Goal: Task Accomplishment & Management: Use online tool/utility

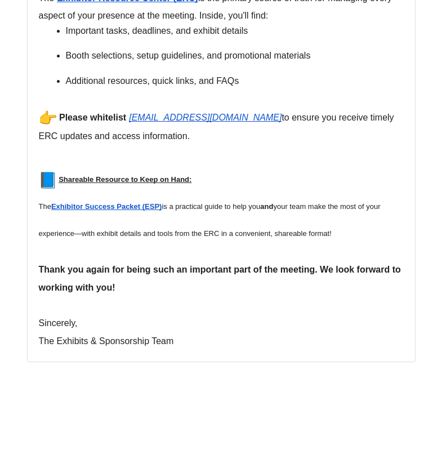
scroll to position [657, 0]
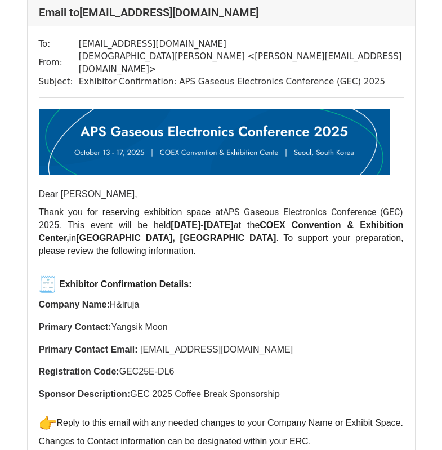
scroll to position [91, 0]
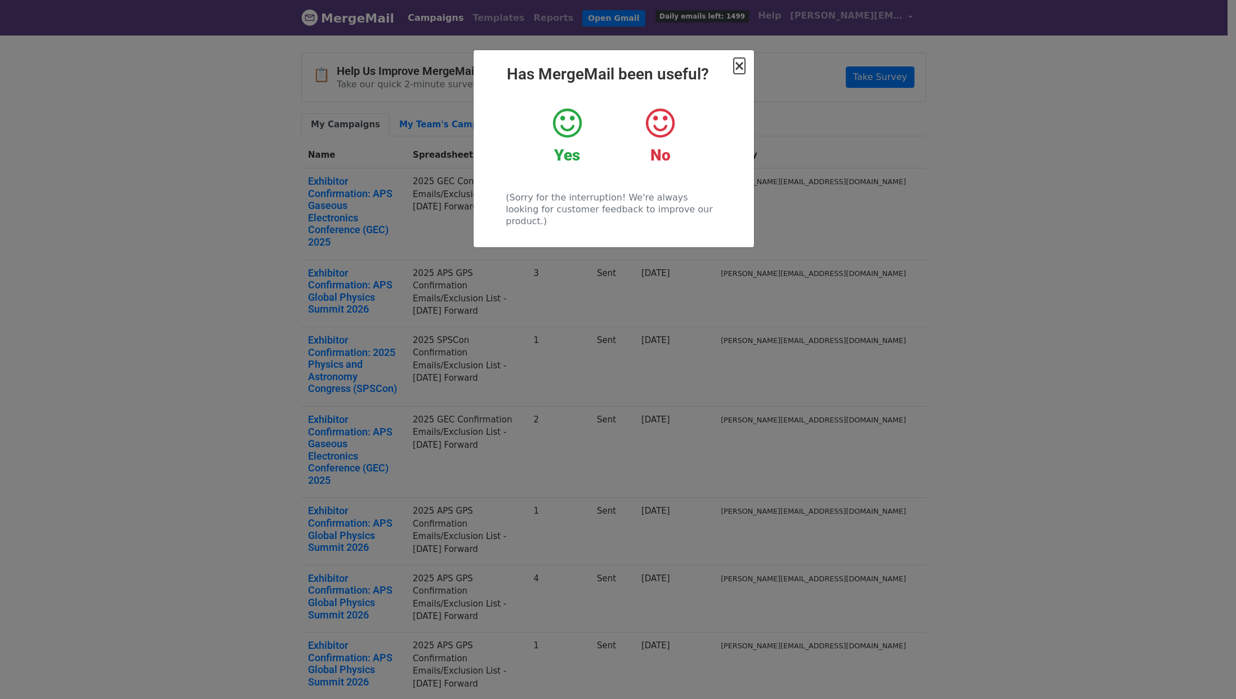
click at [737, 73] on span "×" at bounding box center [738, 66] width 11 height 16
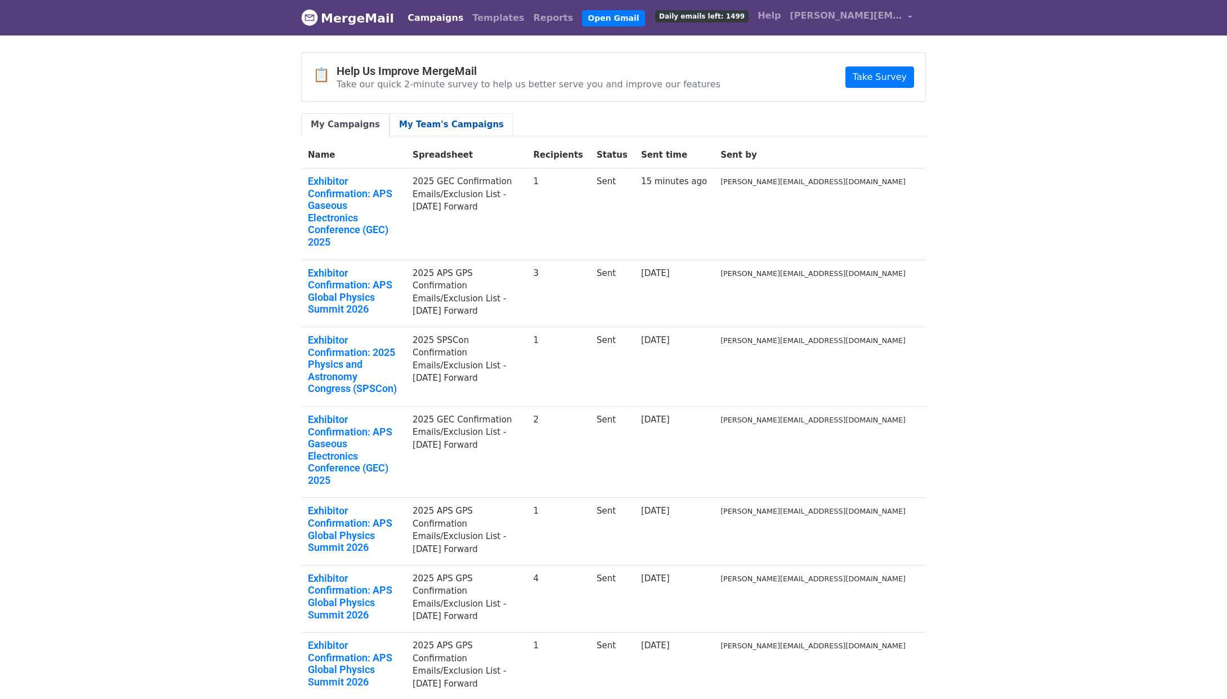
click at [443, 132] on link "My Team's Campaigns" at bounding box center [452, 124] width 124 height 23
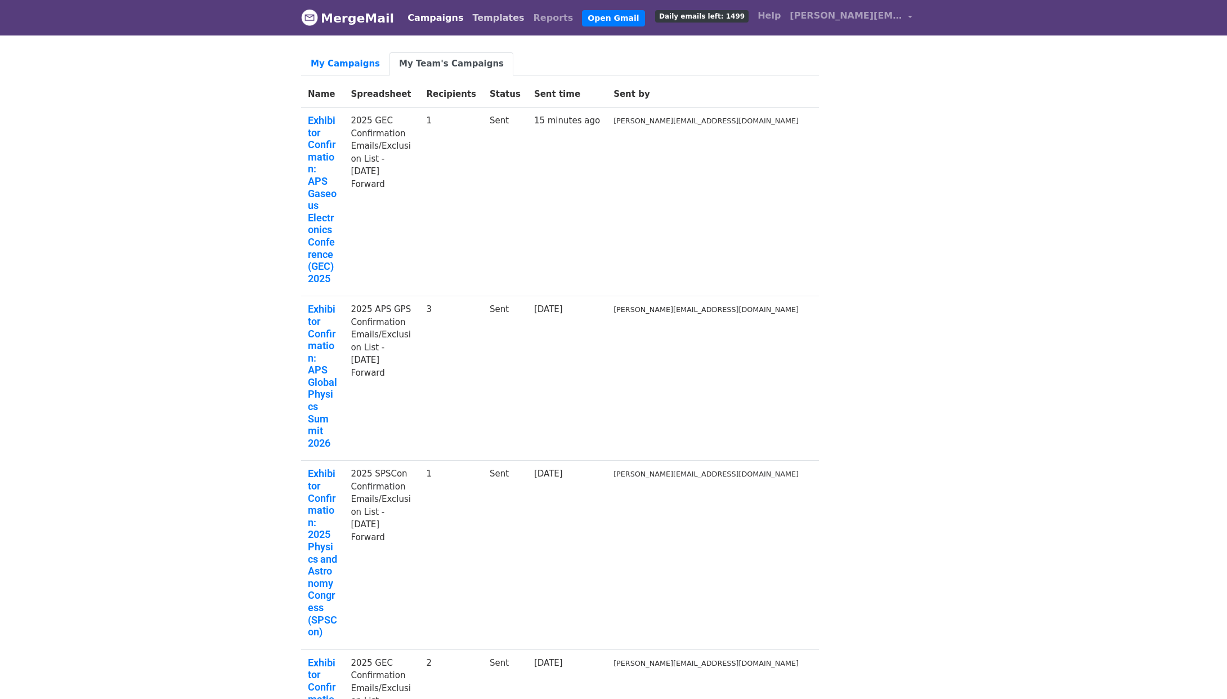
click at [498, 27] on link "Templates" at bounding box center [498, 18] width 61 height 23
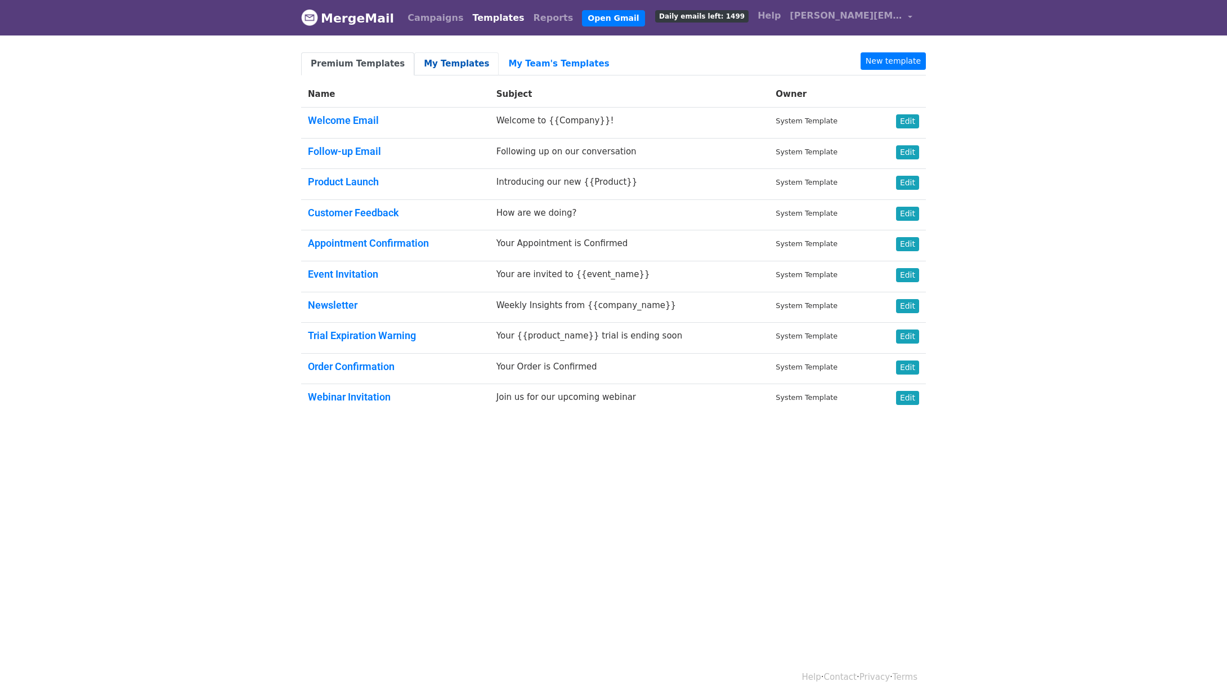
click at [431, 57] on link "My Templates" at bounding box center [456, 63] width 84 height 23
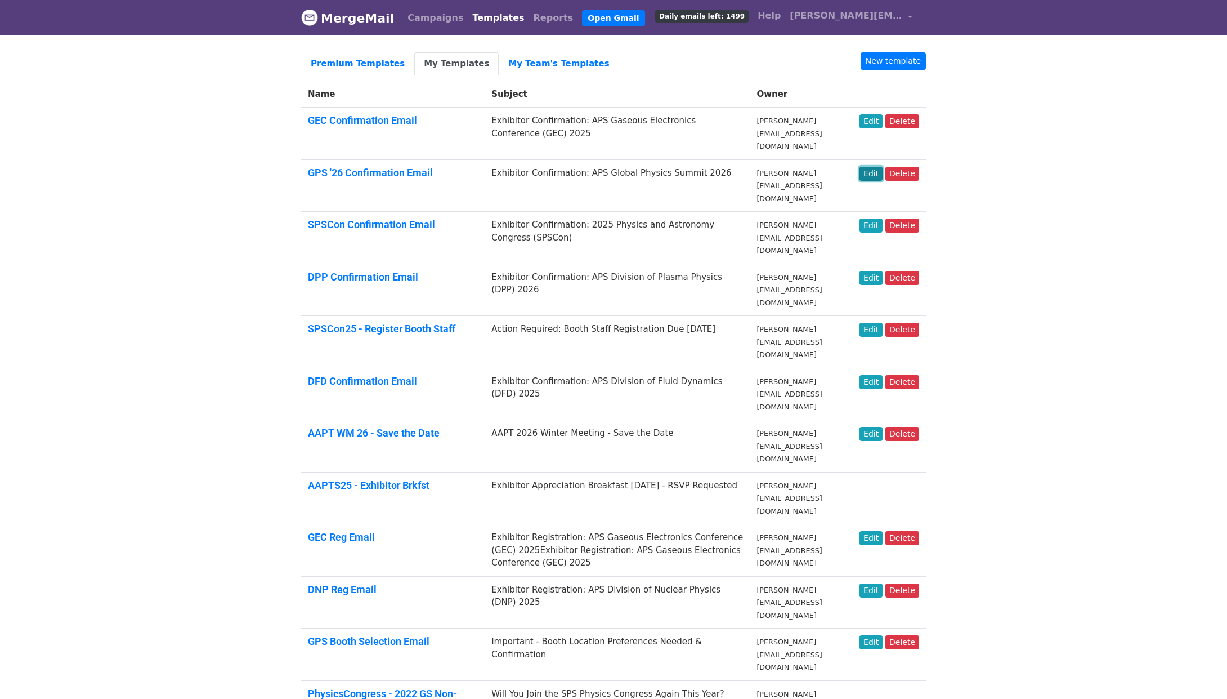
click at [863, 167] on link "Edit" at bounding box center [871, 174] width 23 height 14
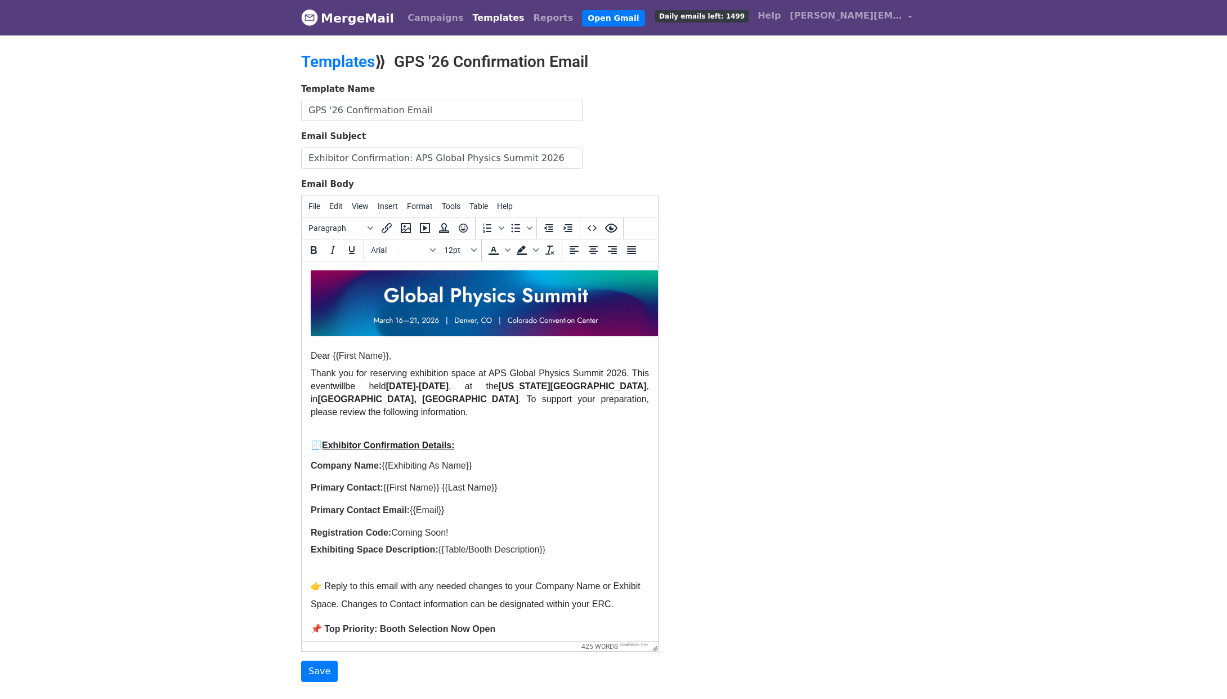
drag, startPoint x: 656, startPoint y: 442, endPoint x: 704, endPoint y: 629, distance: 192.4
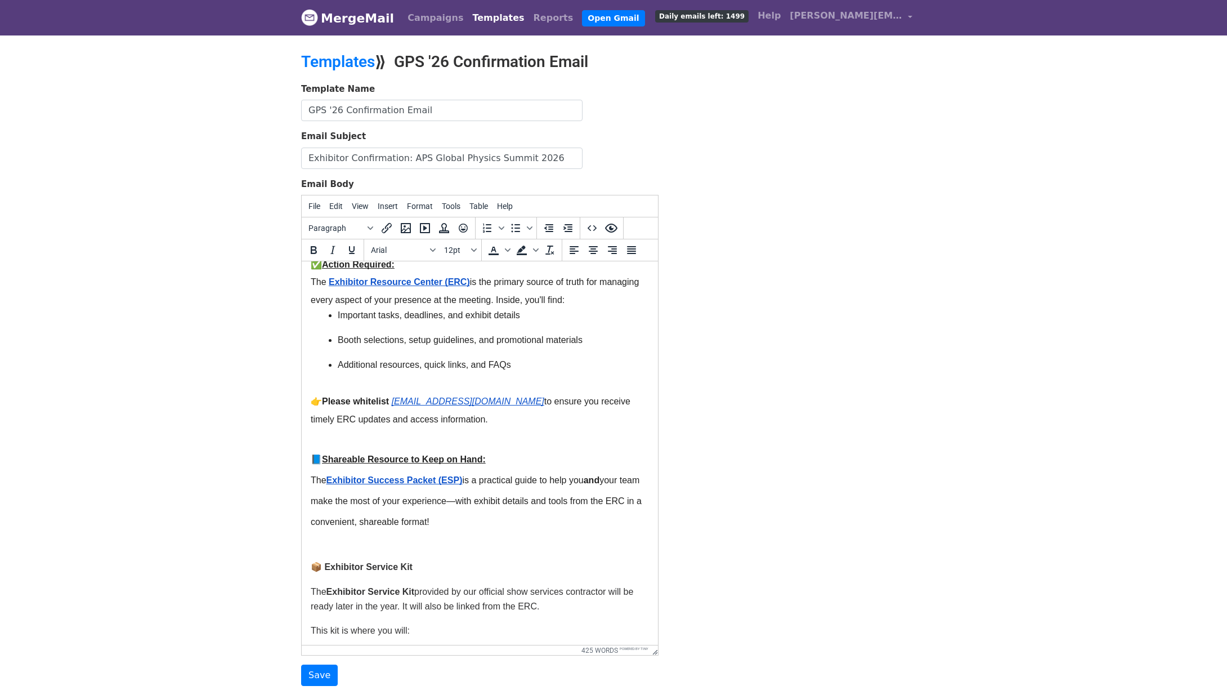
scroll to position [639, 0]
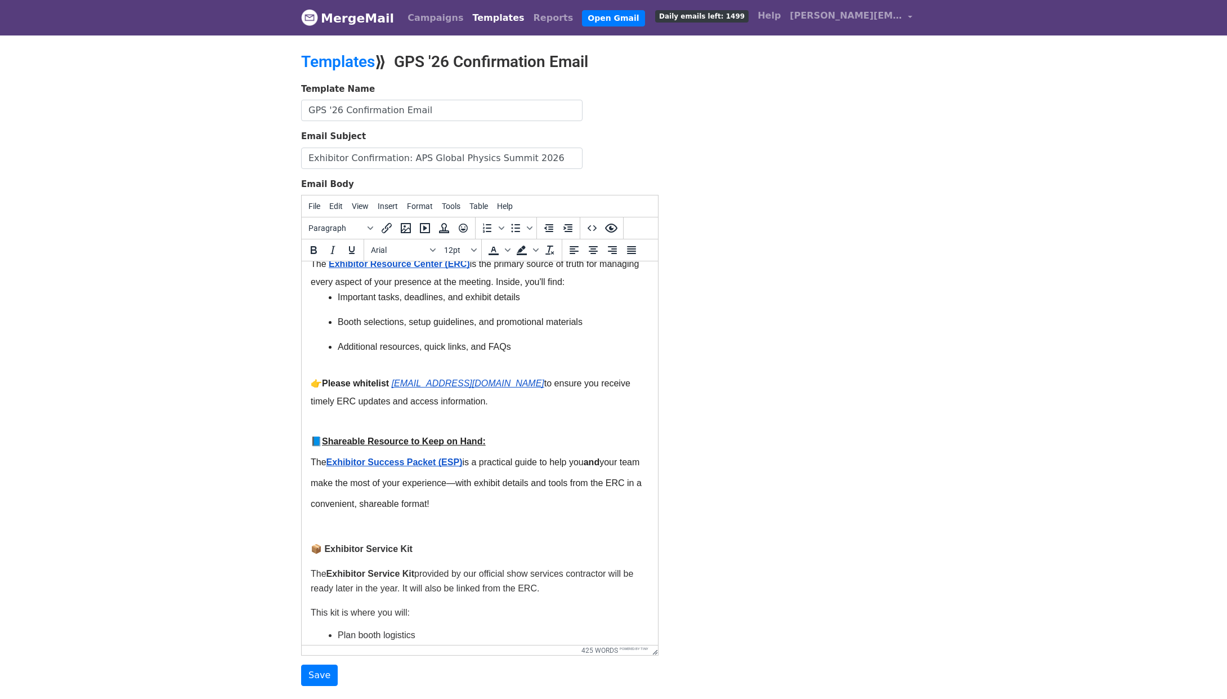
click at [790, 536] on div "Template Name GPS '26 Confirmation Email Email Subject Exhibitor Confirmation: …" at bounding box center [614, 384] width 642 height 603
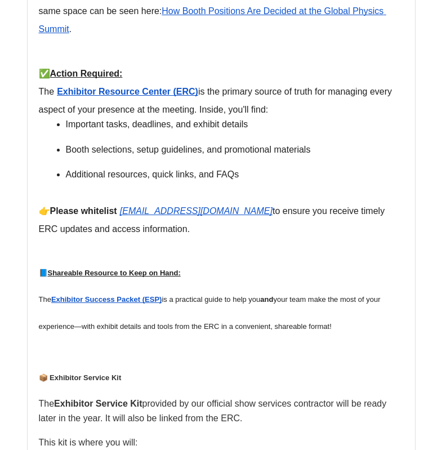
scroll to position [860, 0]
